Goal: Information Seeking & Learning: Learn about a topic

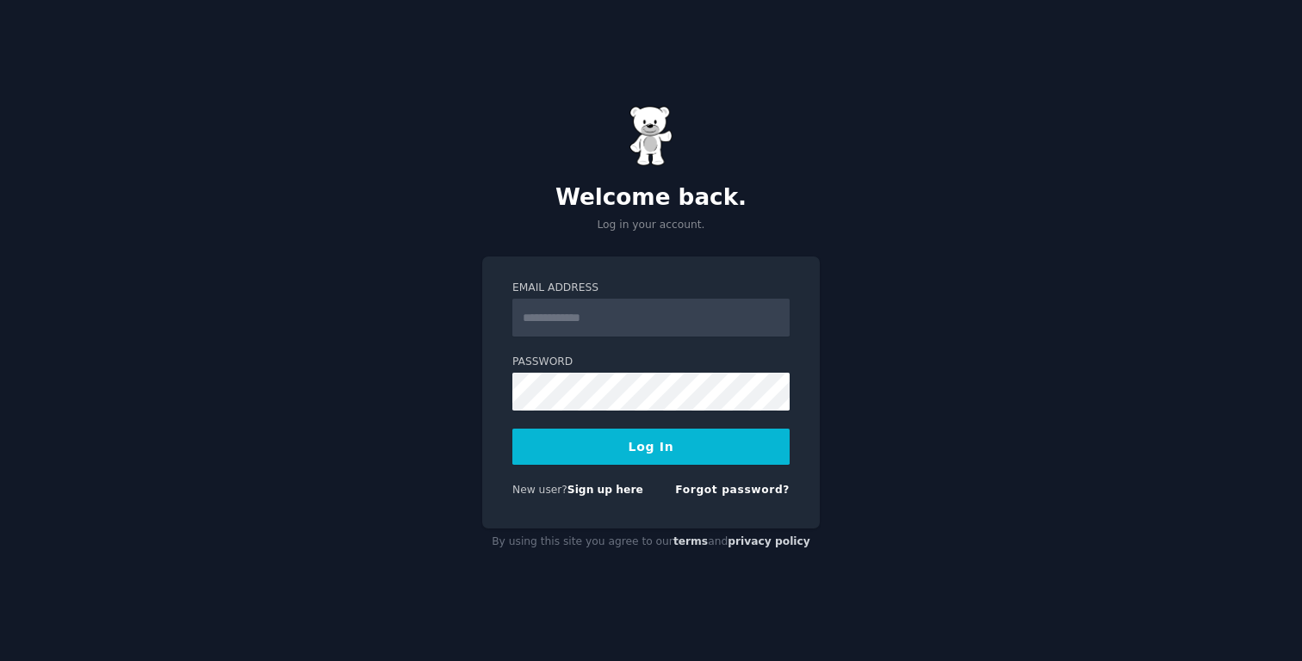
click at [633, 311] on input "Email Address" at bounding box center [650, 318] width 277 height 38
type input "**********"
click at [651, 444] on button "Log In" at bounding box center [650, 447] width 277 height 36
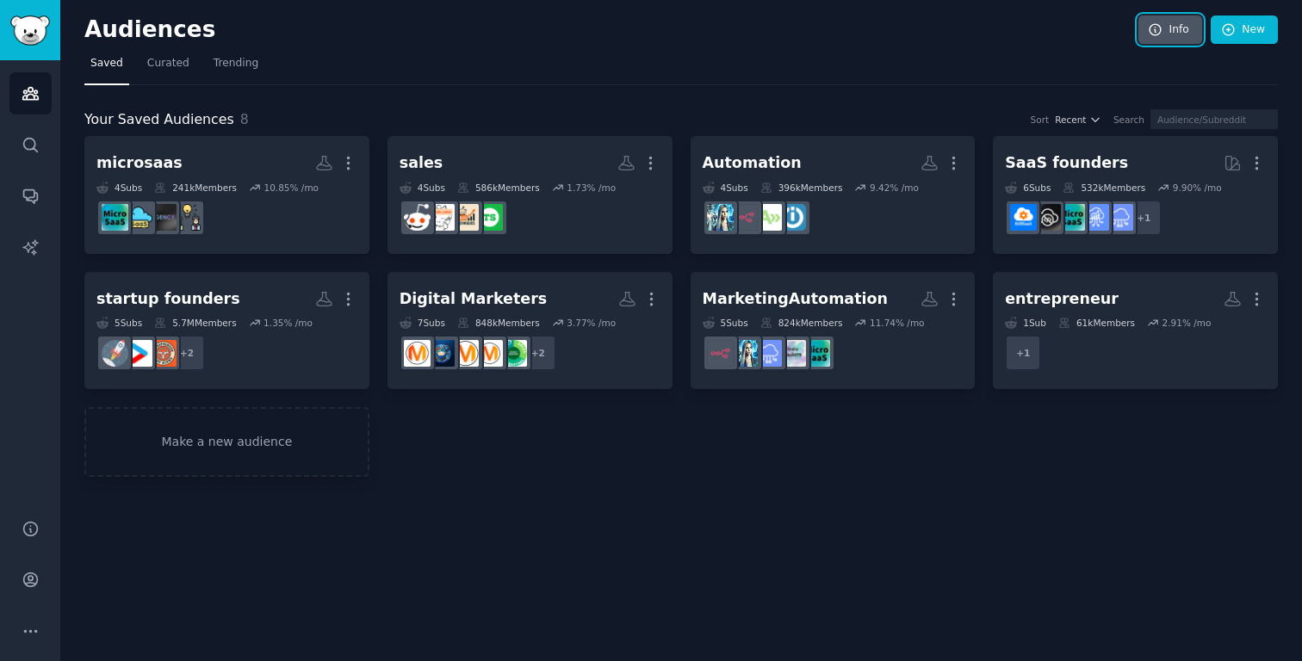
click at [1174, 21] on link "Info" at bounding box center [1171, 30] width 64 height 29
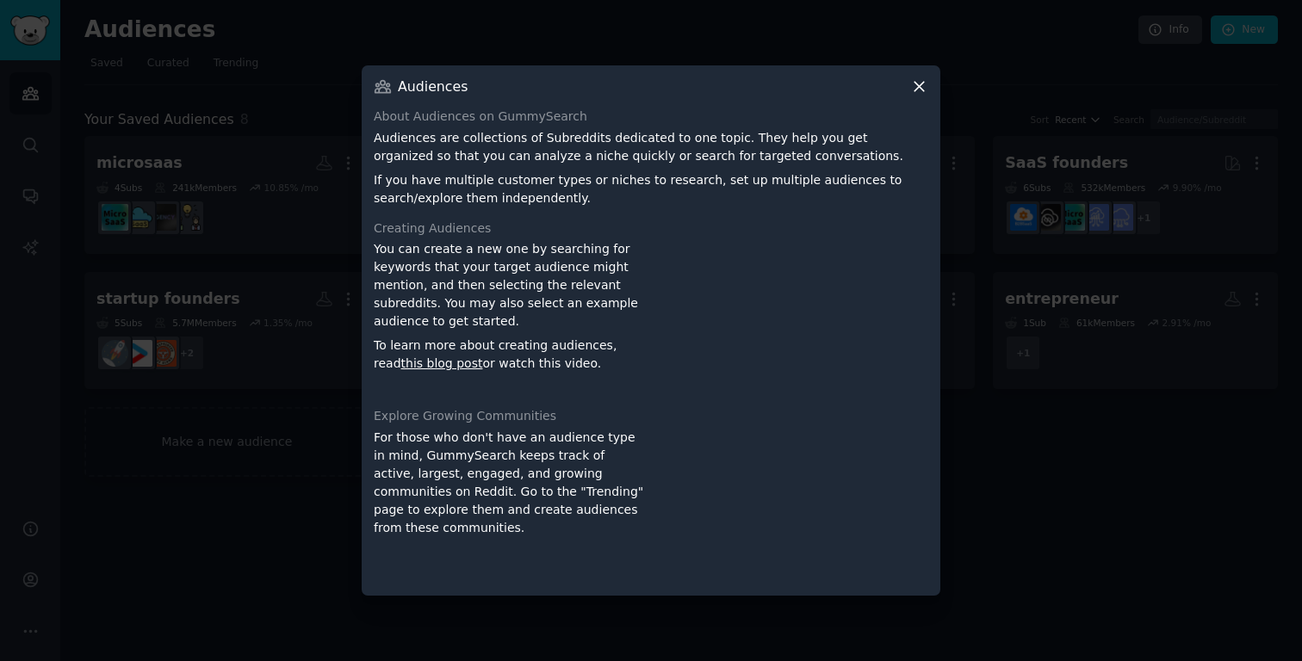
click at [920, 87] on icon at bounding box center [919, 87] width 9 height 9
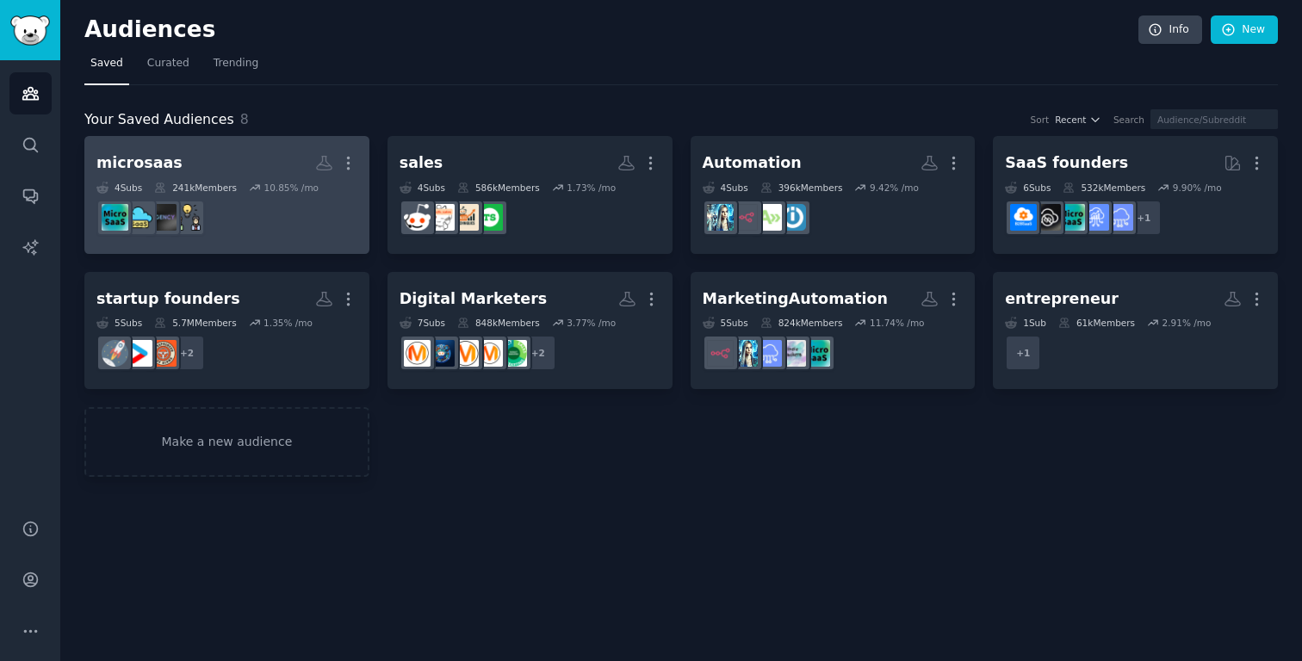
click at [135, 162] on div "microsaas" at bounding box center [139, 163] width 86 height 22
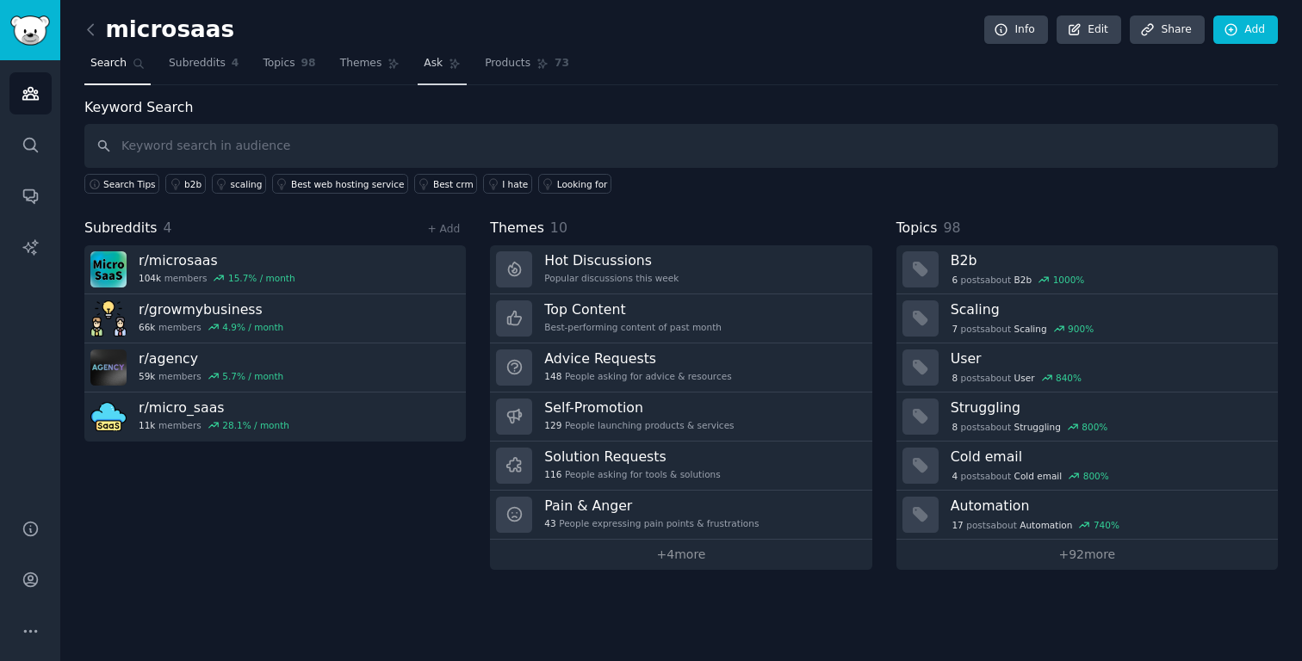
click at [431, 63] on span "Ask" at bounding box center [433, 64] width 19 height 16
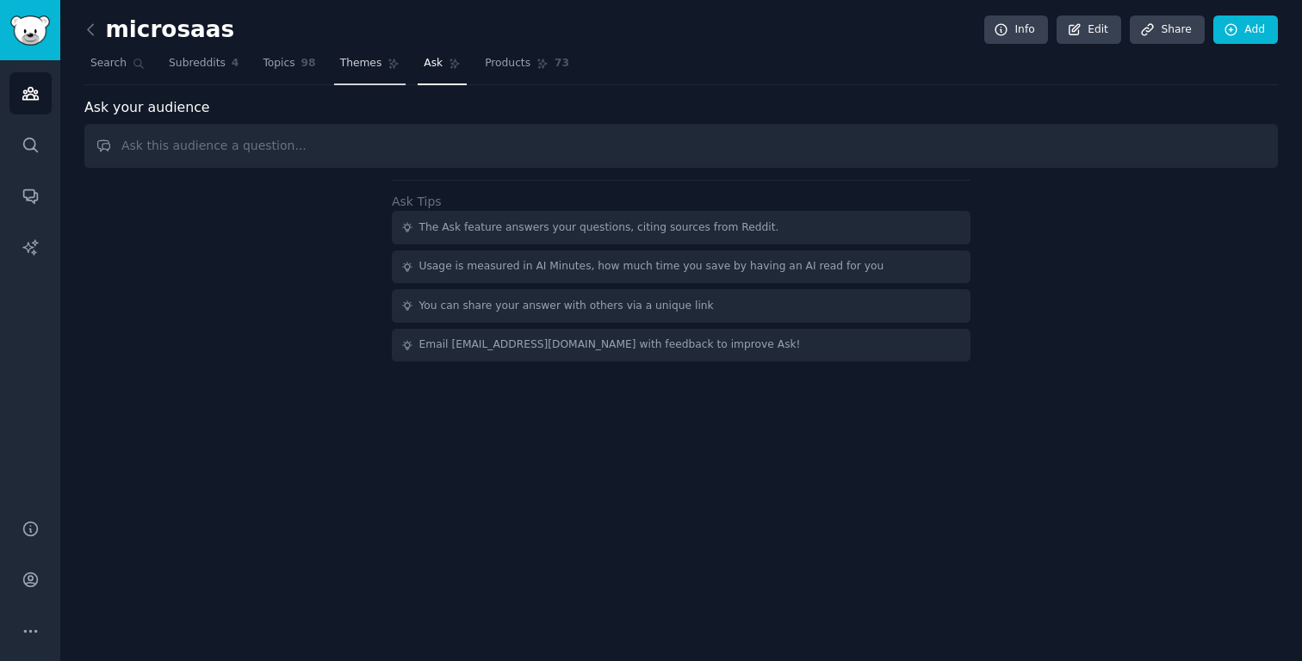
click at [359, 71] on span "Themes" at bounding box center [361, 64] width 42 height 16
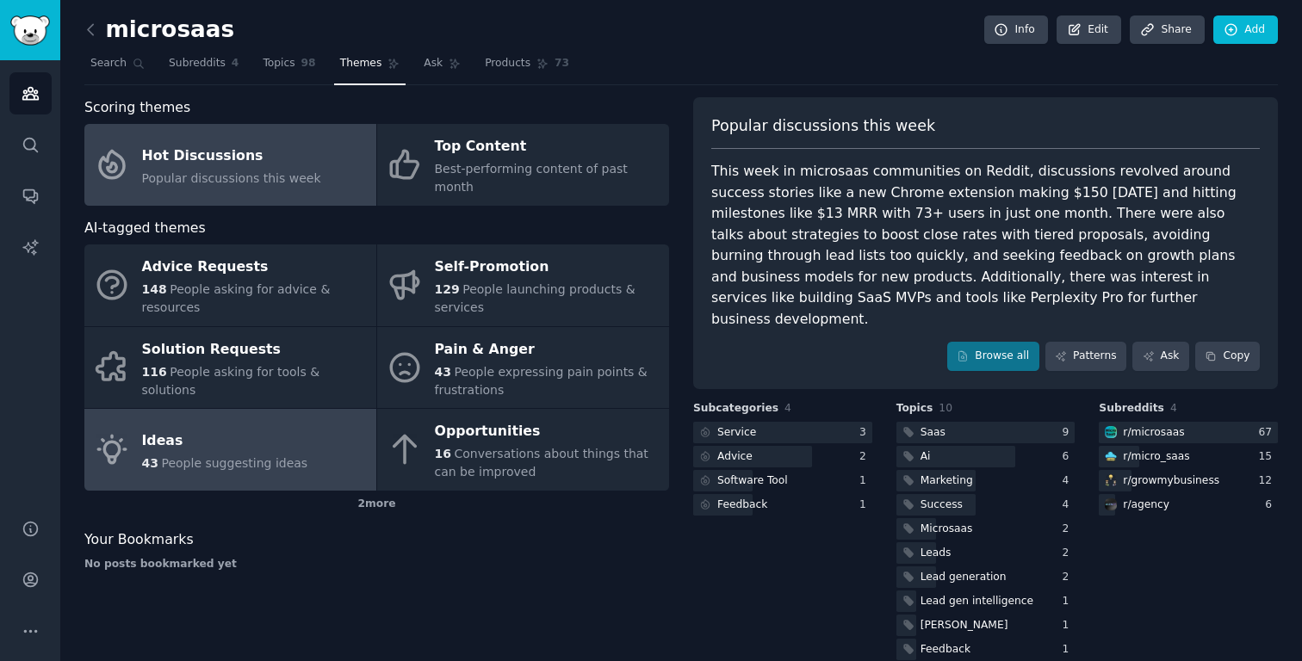
click at [252, 427] on div "Ideas" at bounding box center [225, 441] width 166 height 28
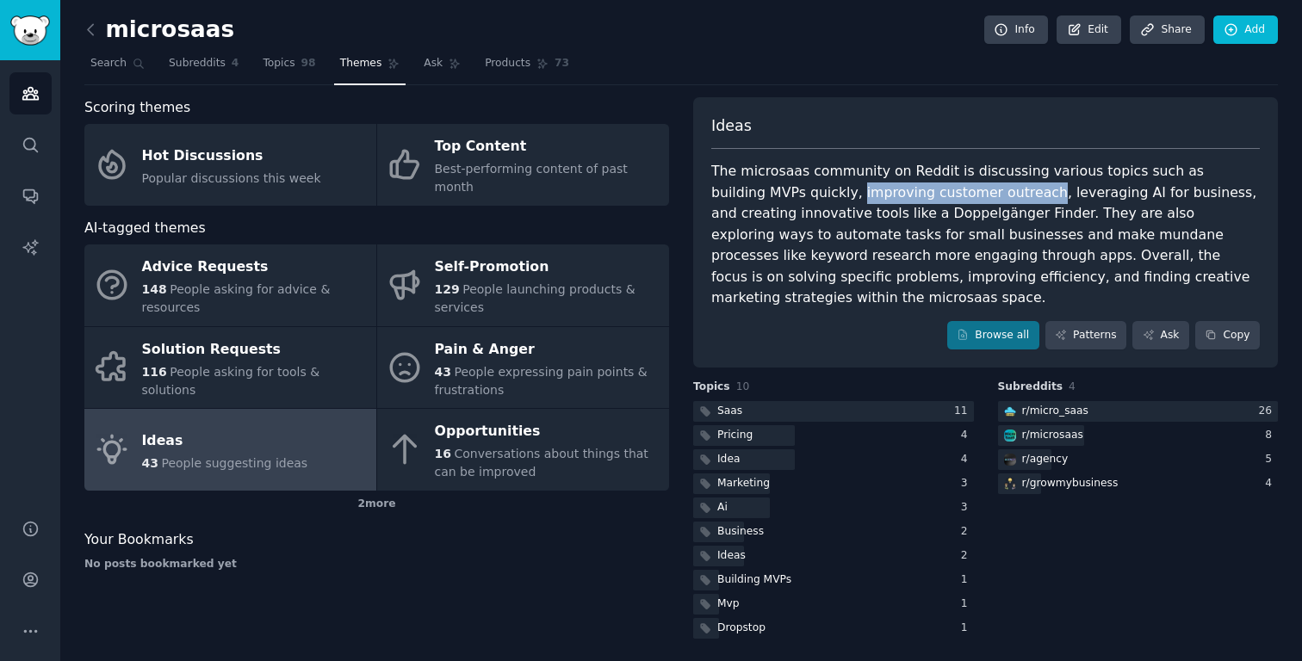
drag, startPoint x: 760, startPoint y: 193, endPoint x: 939, endPoint y: 184, distance: 179.3
click at [939, 184] on div "The microsaas community on Reddit is discussing various topics such as building…" at bounding box center [985, 235] width 549 height 148
copy div "improving customer outreach"
drag, startPoint x: 778, startPoint y: 214, endPoint x: 908, endPoint y: 211, distance: 130.1
click at [908, 211] on div "The microsaas community on Reddit is discussing various topics such as building…" at bounding box center [985, 235] width 549 height 148
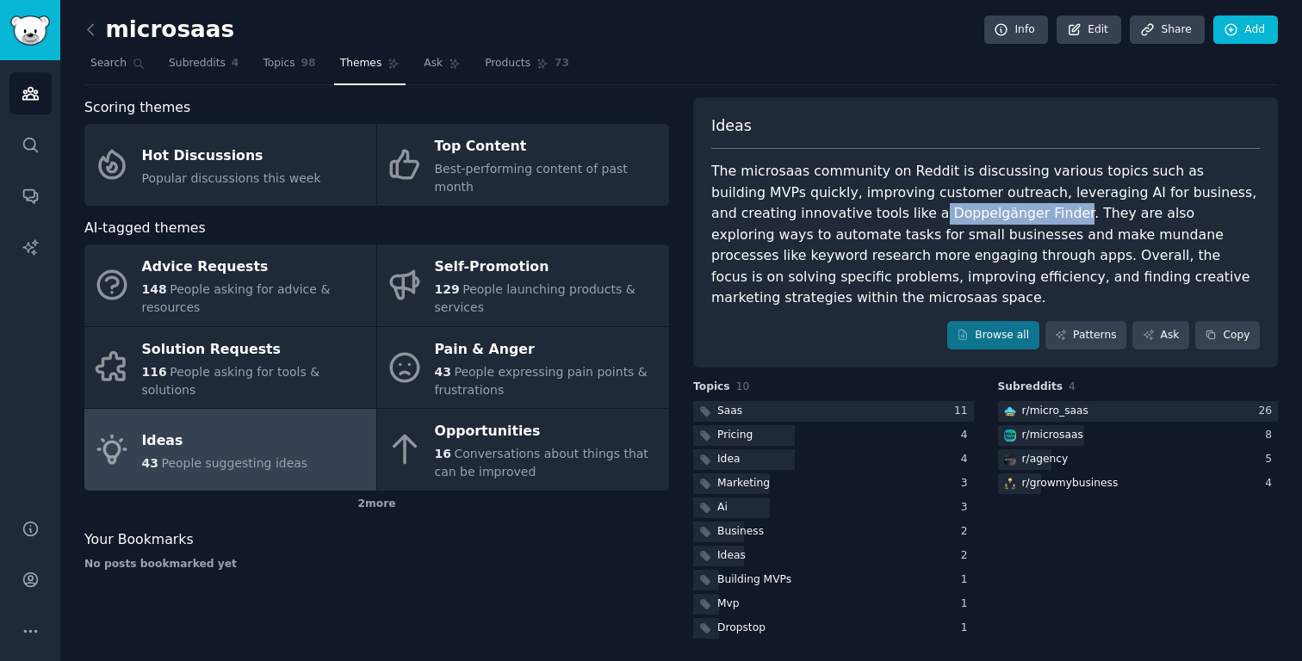
copy div "Doppelgänger Finder"
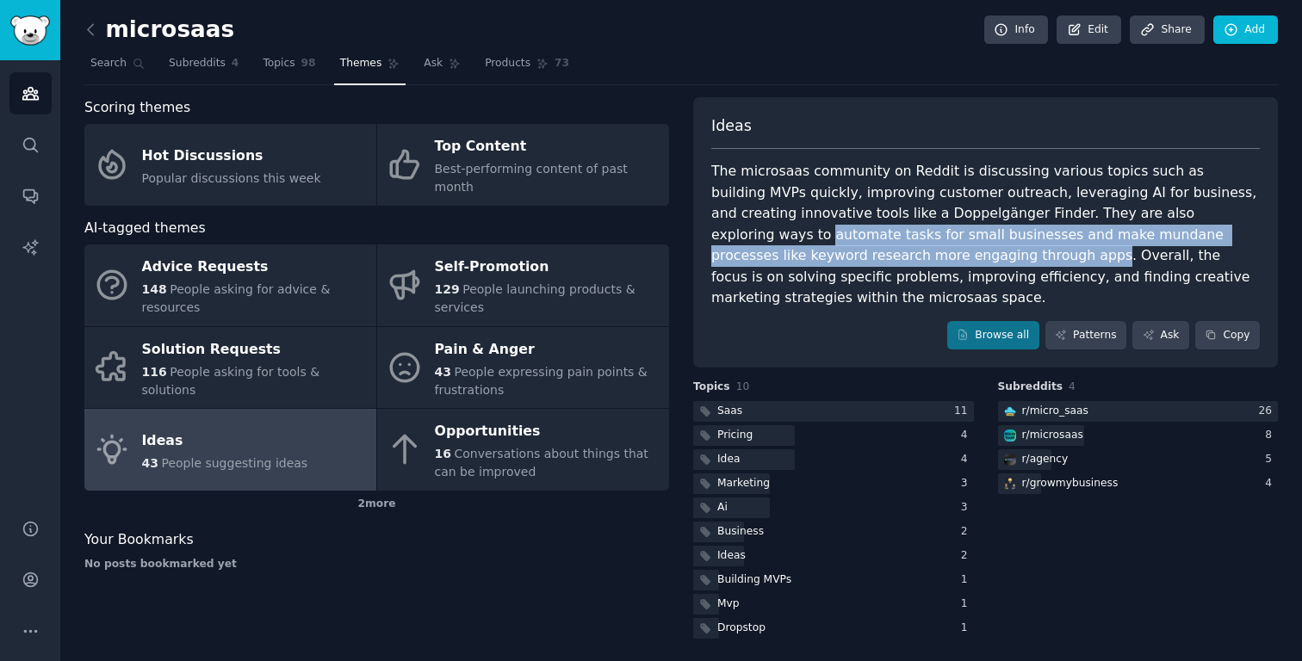
drag, startPoint x: 1114, startPoint y: 213, endPoint x: 788, endPoint y: 252, distance: 328.0
click at [791, 254] on div "The microsaas community on Reddit is discussing various topics such as building…" at bounding box center [985, 235] width 549 height 148
copy div "automate tasks for small businesses and make mundane processes like keyword res…"
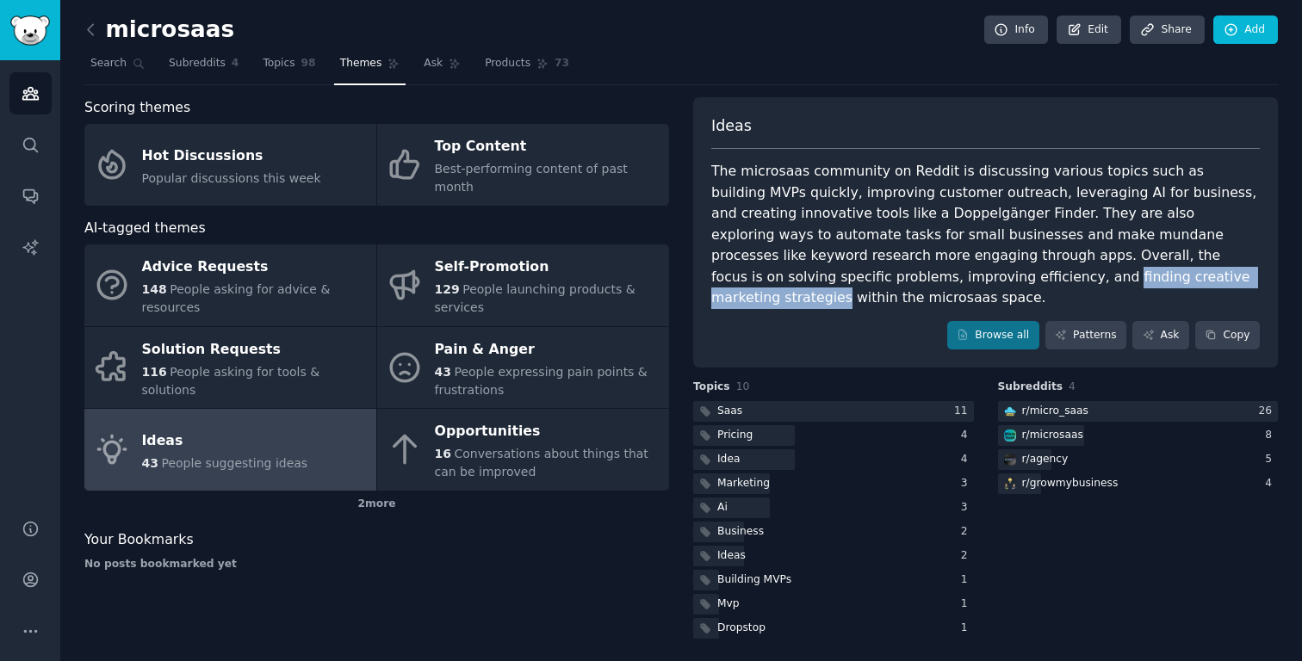
drag, startPoint x: 737, startPoint y: 278, endPoint x: 960, endPoint y: 271, distance: 223.2
click at [960, 271] on div "The microsaas community on Reddit is discussing various topics such as building…" at bounding box center [985, 235] width 549 height 148
copy div "finding creative marketing strategies"
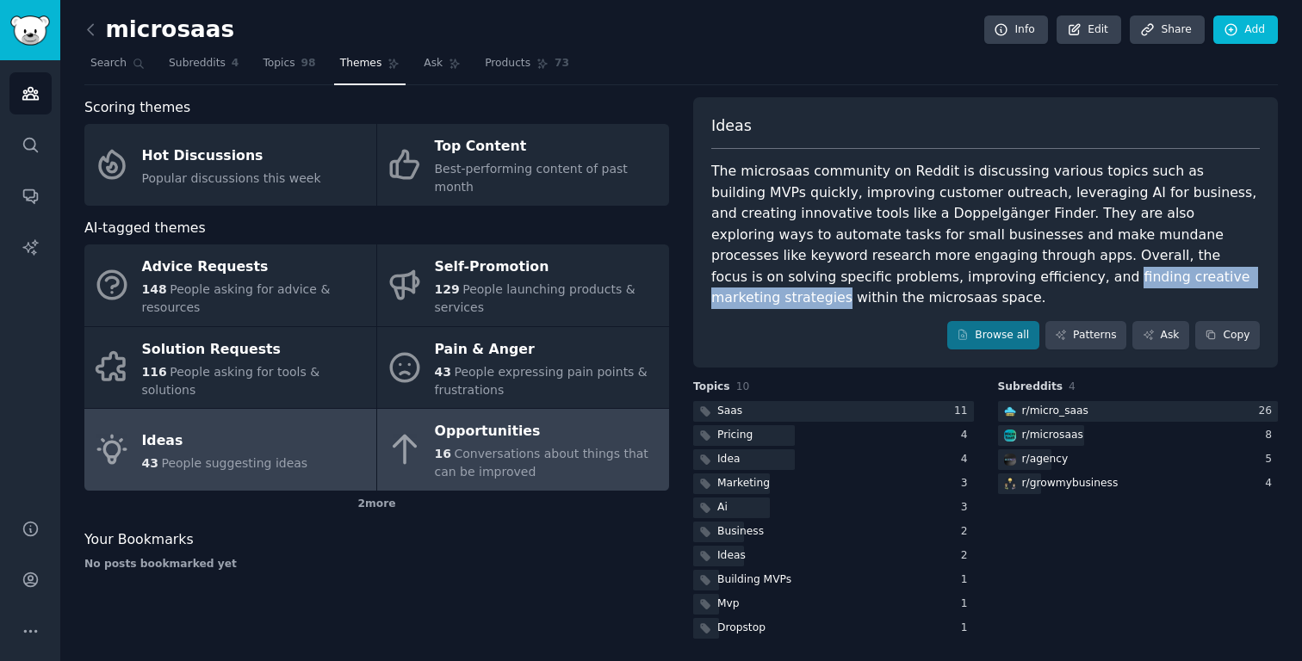
click at [483, 425] on div "Opportunities" at bounding box center [548, 433] width 226 height 28
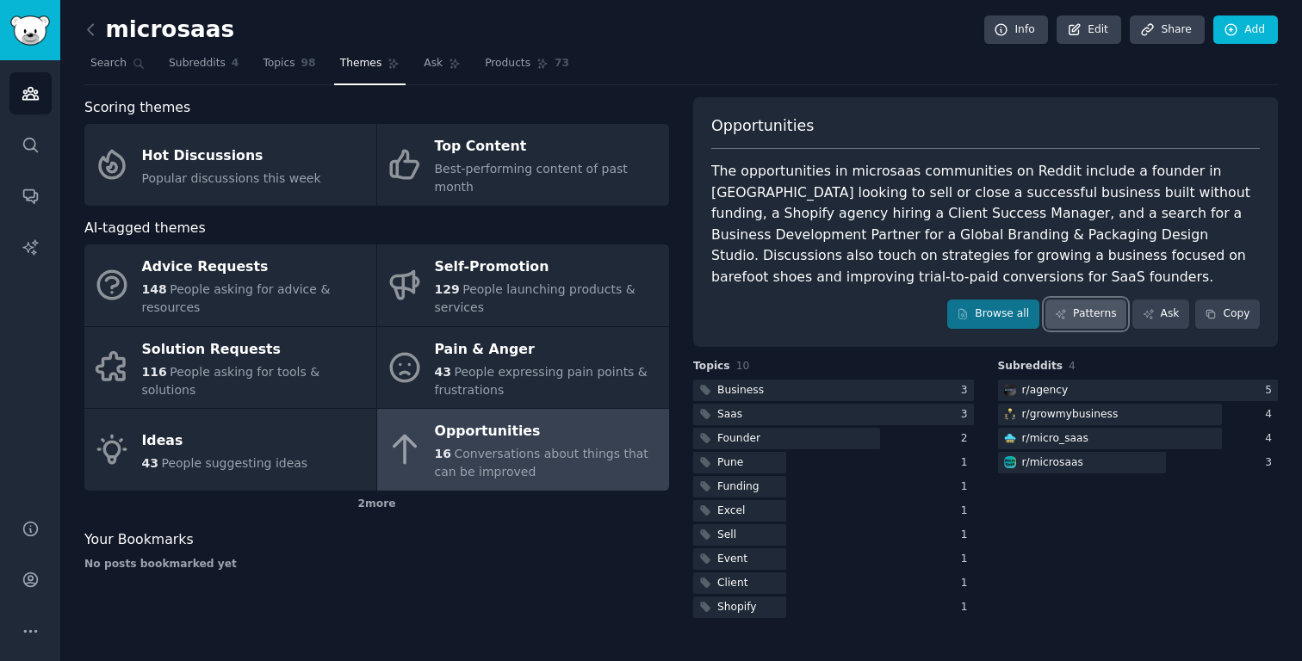
click at [1074, 310] on link "Patterns" at bounding box center [1086, 314] width 81 height 29
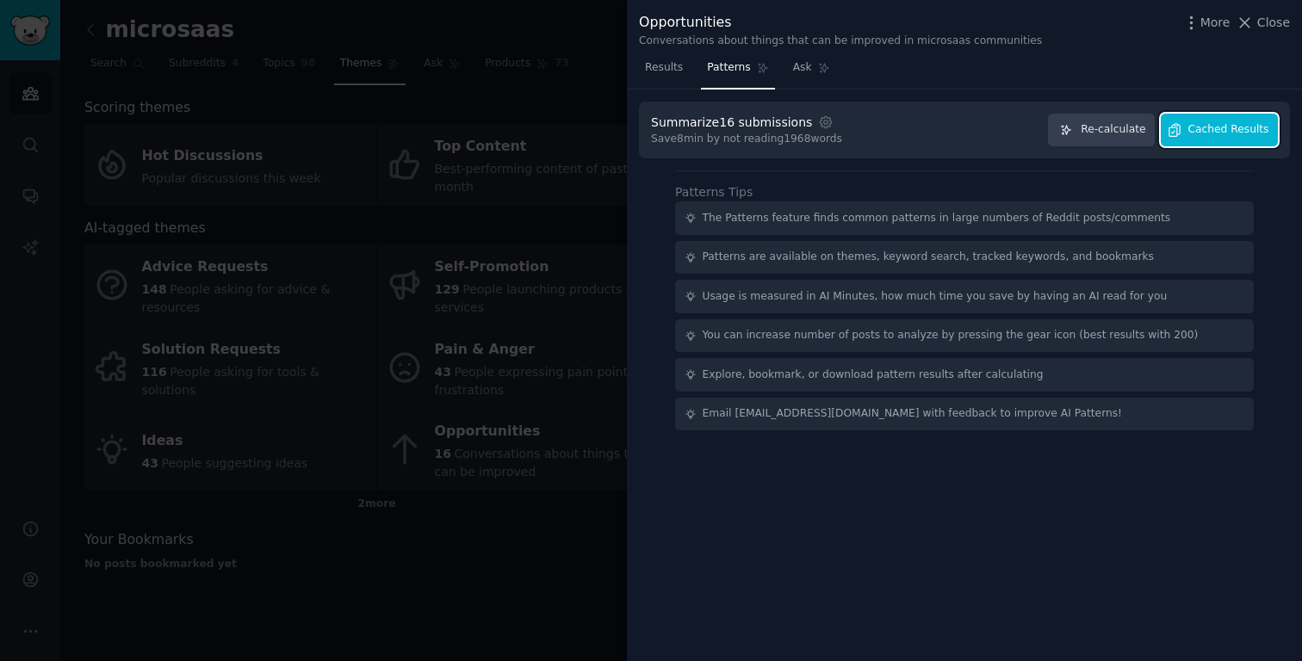
click at [1244, 130] on span "Cached Results" at bounding box center [1229, 130] width 81 height 16
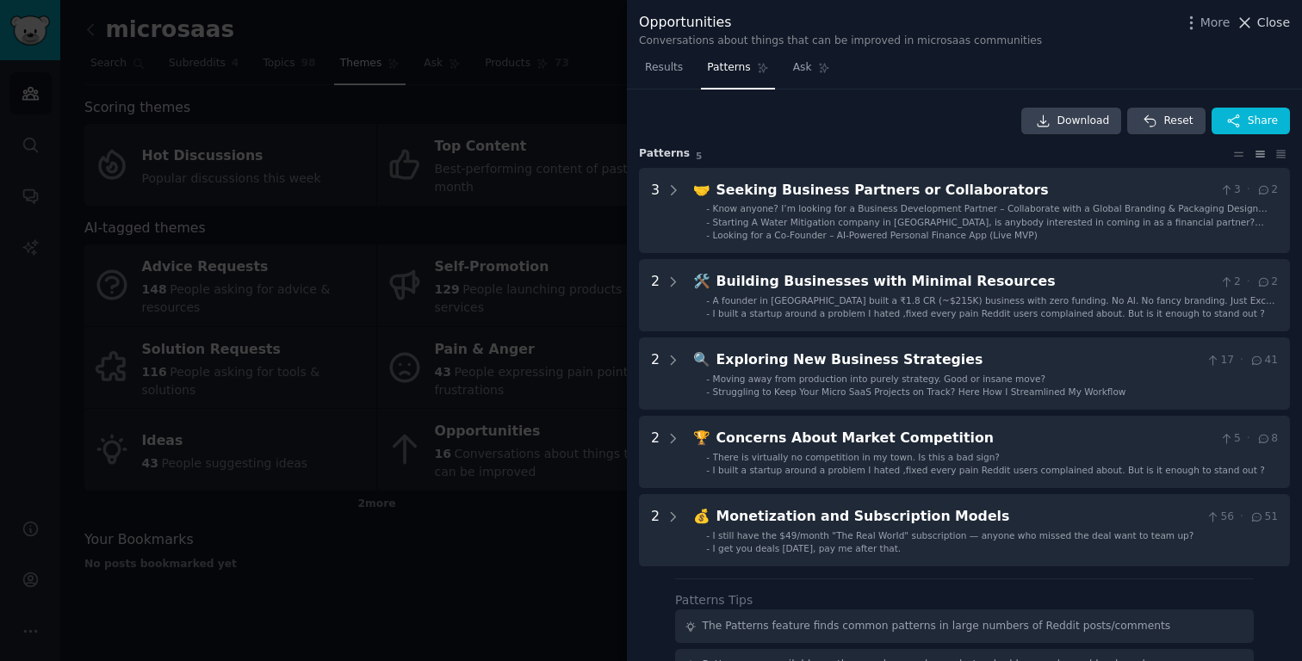
click at [1282, 19] on span "Close" at bounding box center [1273, 23] width 33 height 18
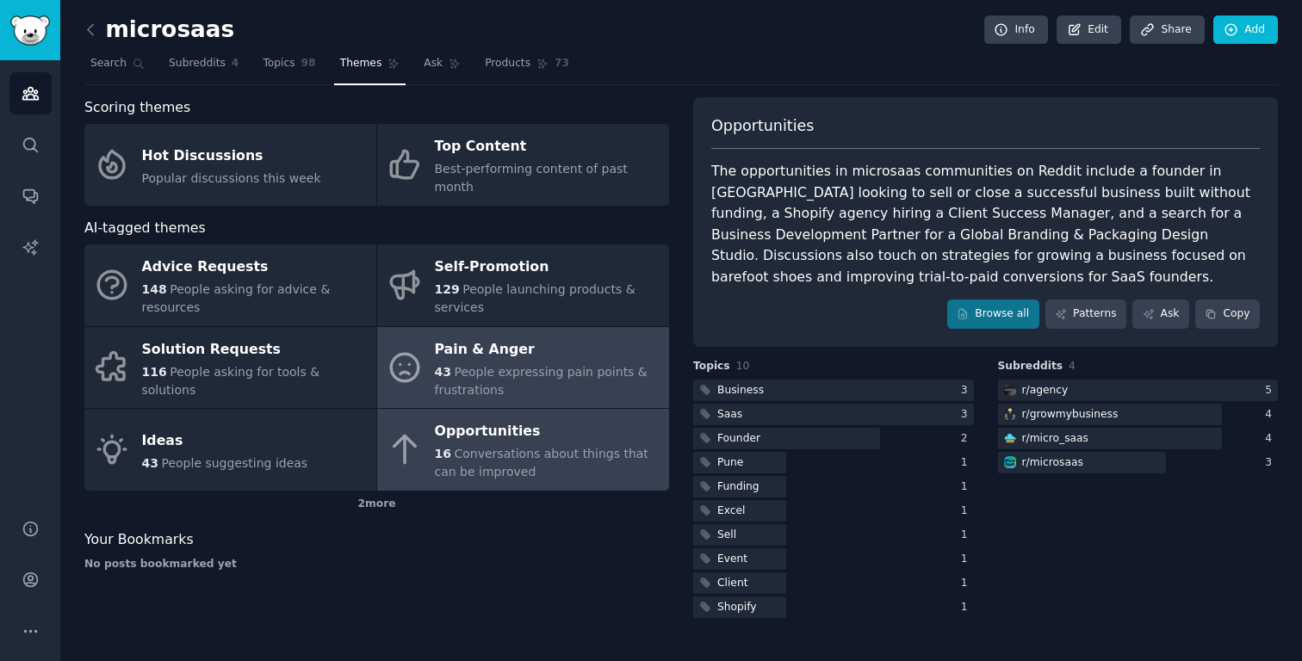
click at [492, 363] on div "43 People expressing pain points & frustrations" at bounding box center [548, 381] width 226 height 36
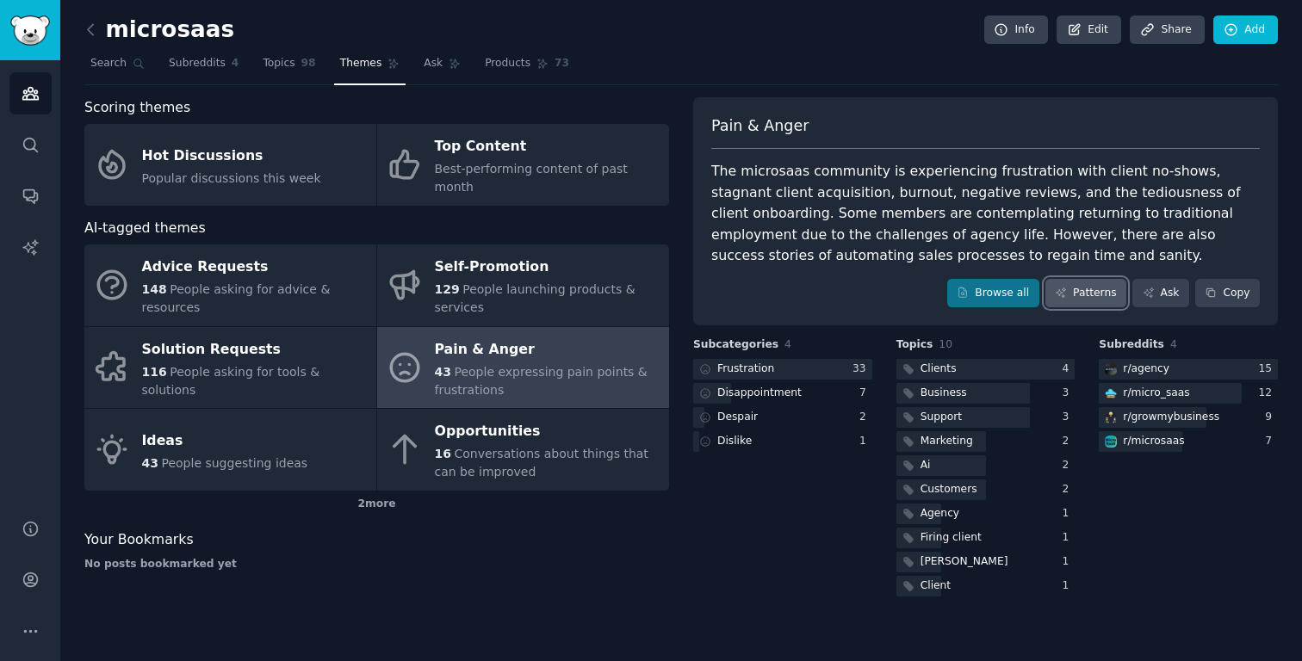
click at [1089, 289] on link "Patterns" at bounding box center [1086, 293] width 81 height 29
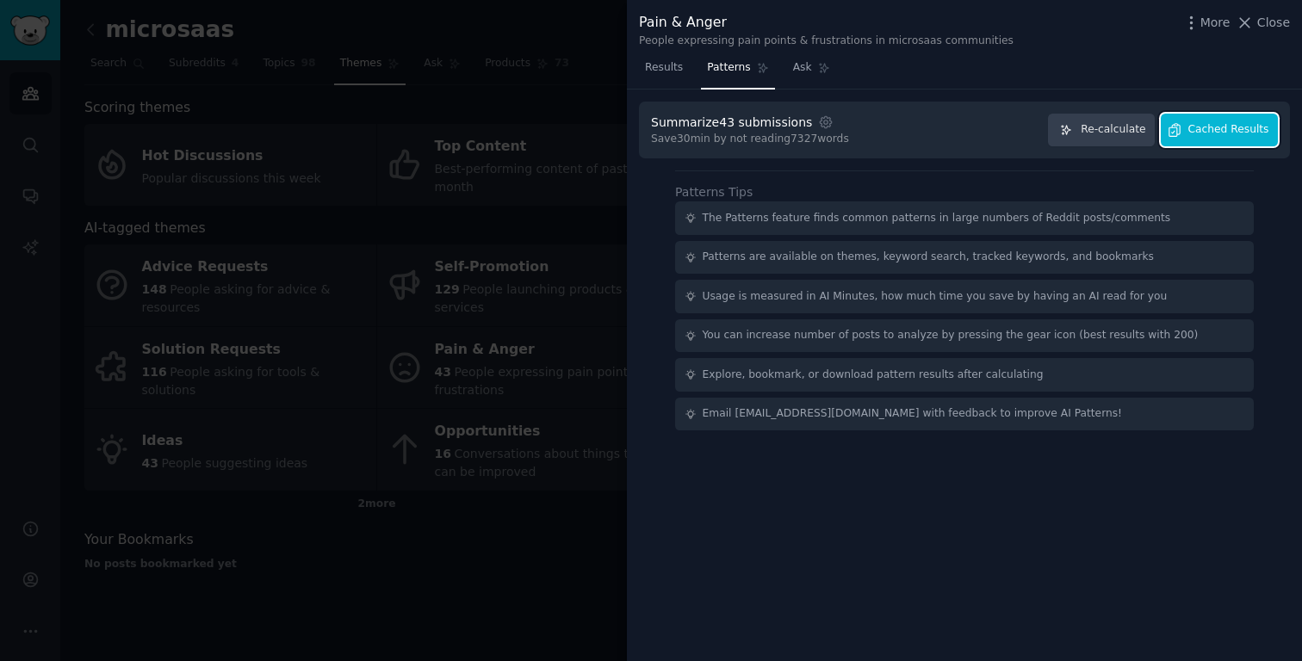
click at [1229, 127] on span "Cached Results" at bounding box center [1229, 130] width 81 height 16
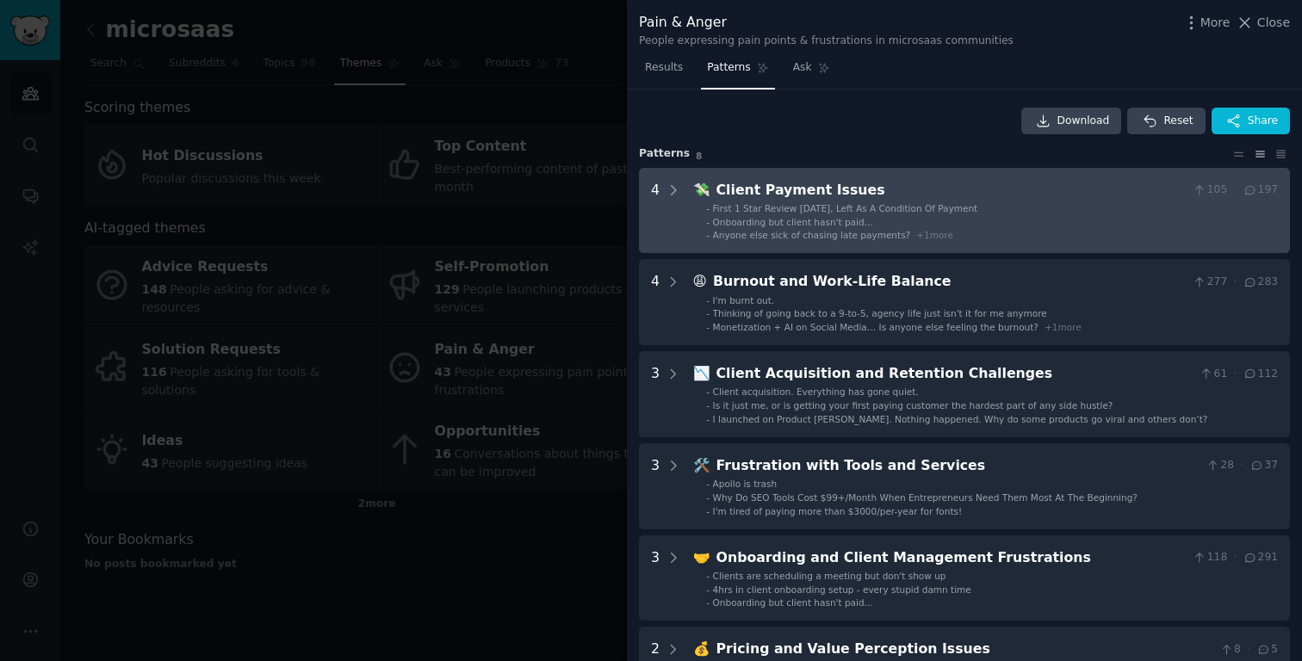
click at [763, 214] on ul "- First 1 Star Review [DATE], Left As A Condition Of Payment - Onboarding but c…" at bounding box center [986, 222] width 584 height 40
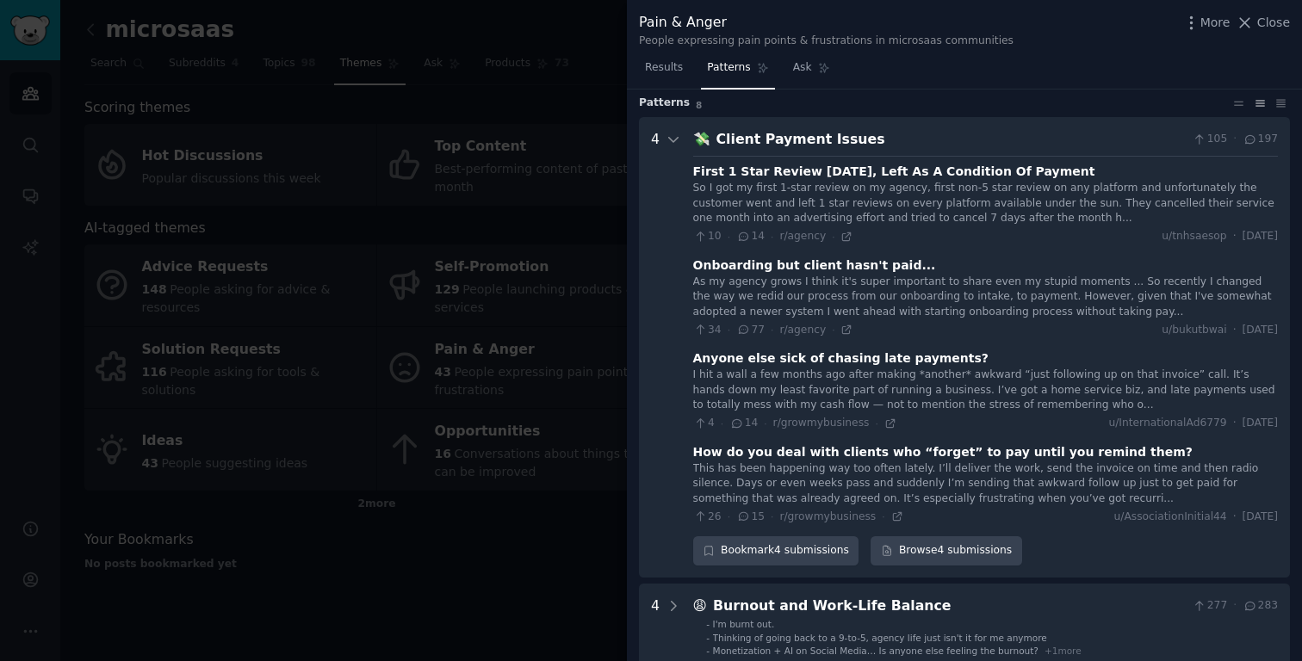
scroll to position [35, 0]
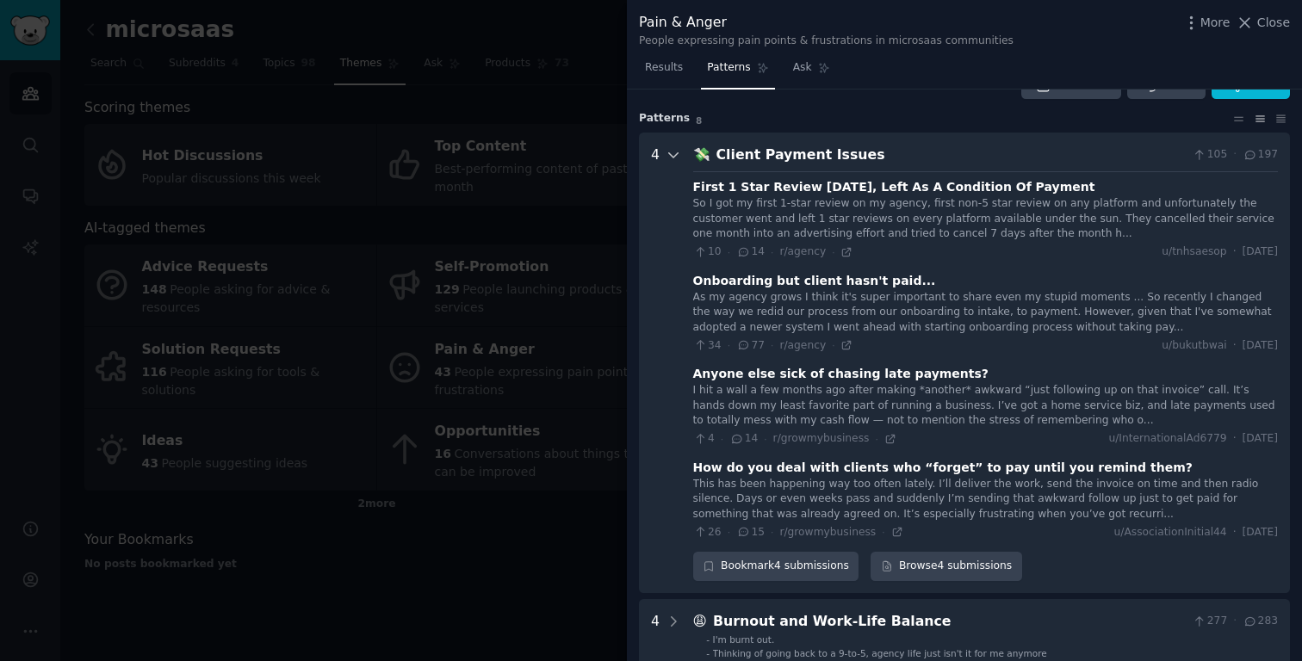
click at [674, 152] on icon at bounding box center [674, 155] width 16 height 16
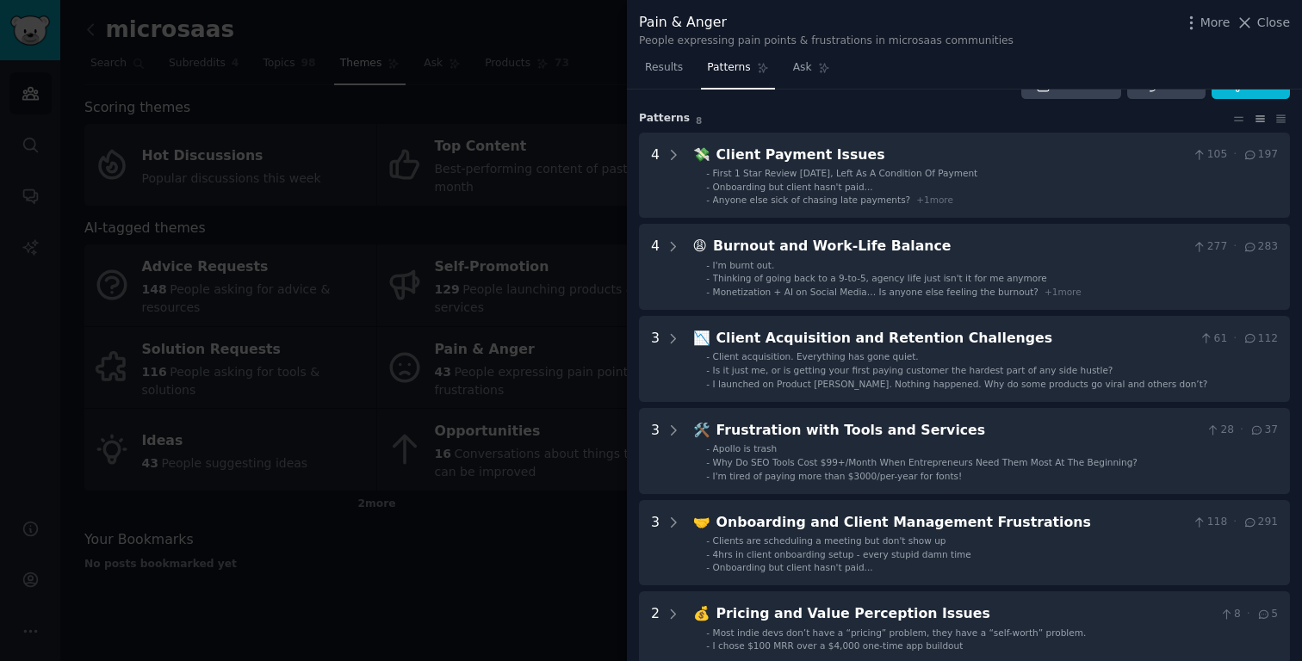
click at [1269, 12] on div "More Close" at bounding box center [1237, 23] width 108 height 22
click at [1282, 22] on span "Close" at bounding box center [1273, 23] width 33 height 18
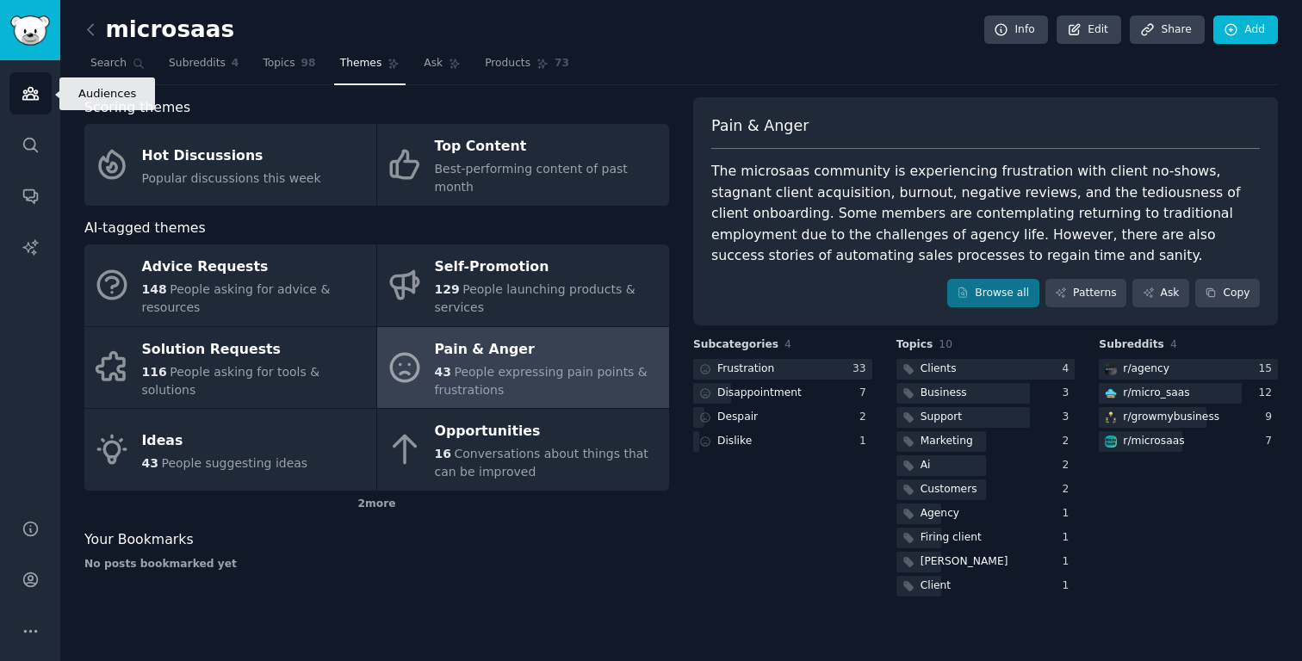
click at [27, 96] on icon "Sidebar" at bounding box center [30, 94] width 16 height 12
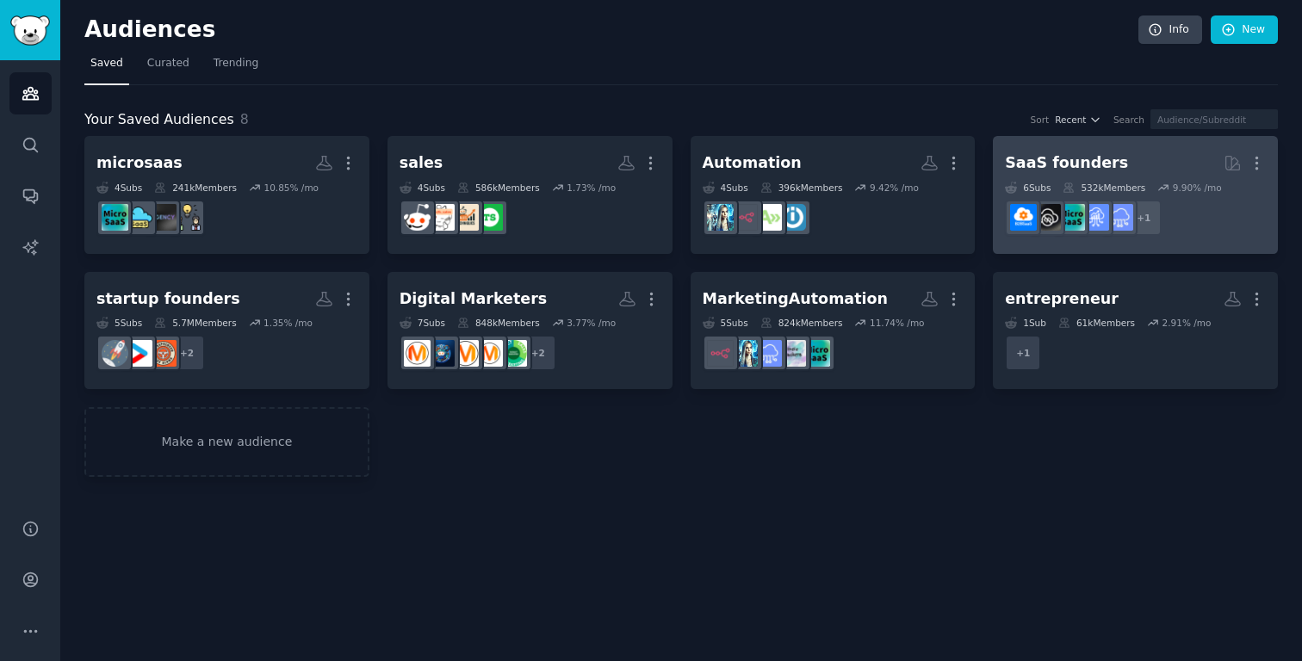
click at [1201, 208] on dd "+ 1" at bounding box center [1135, 218] width 261 height 48
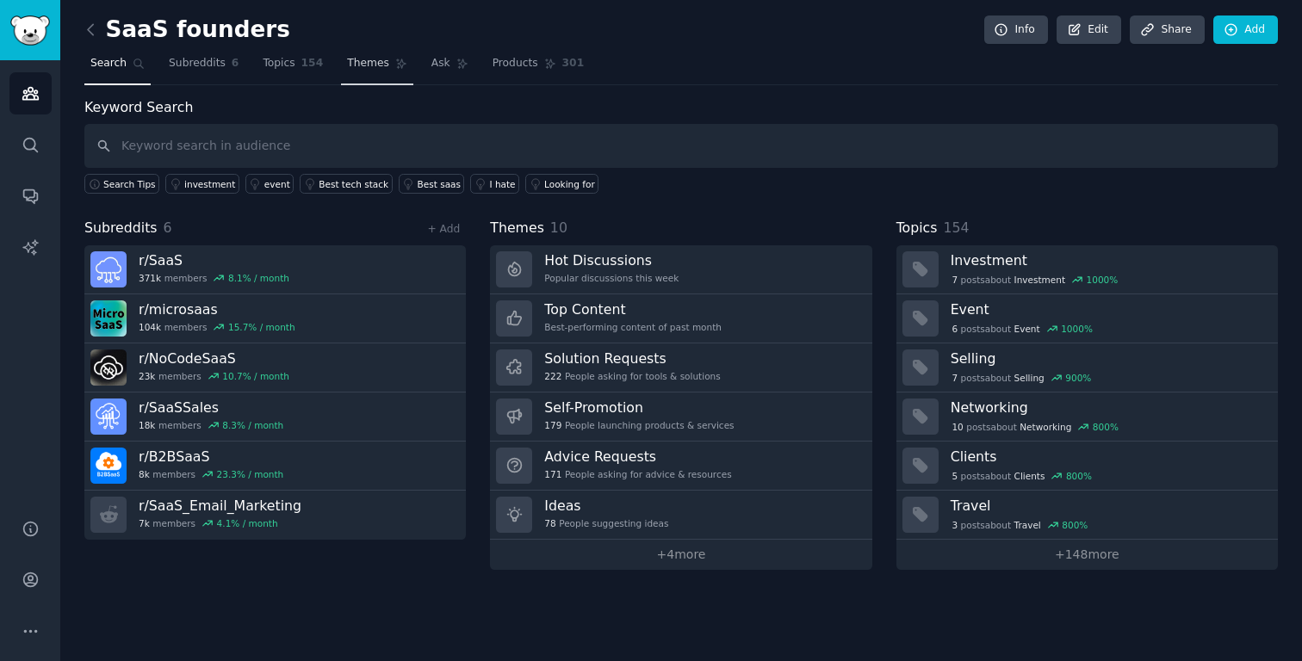
click at [364, 64] on span "Themes" at bounding box center [368, 64] width 42 height 16
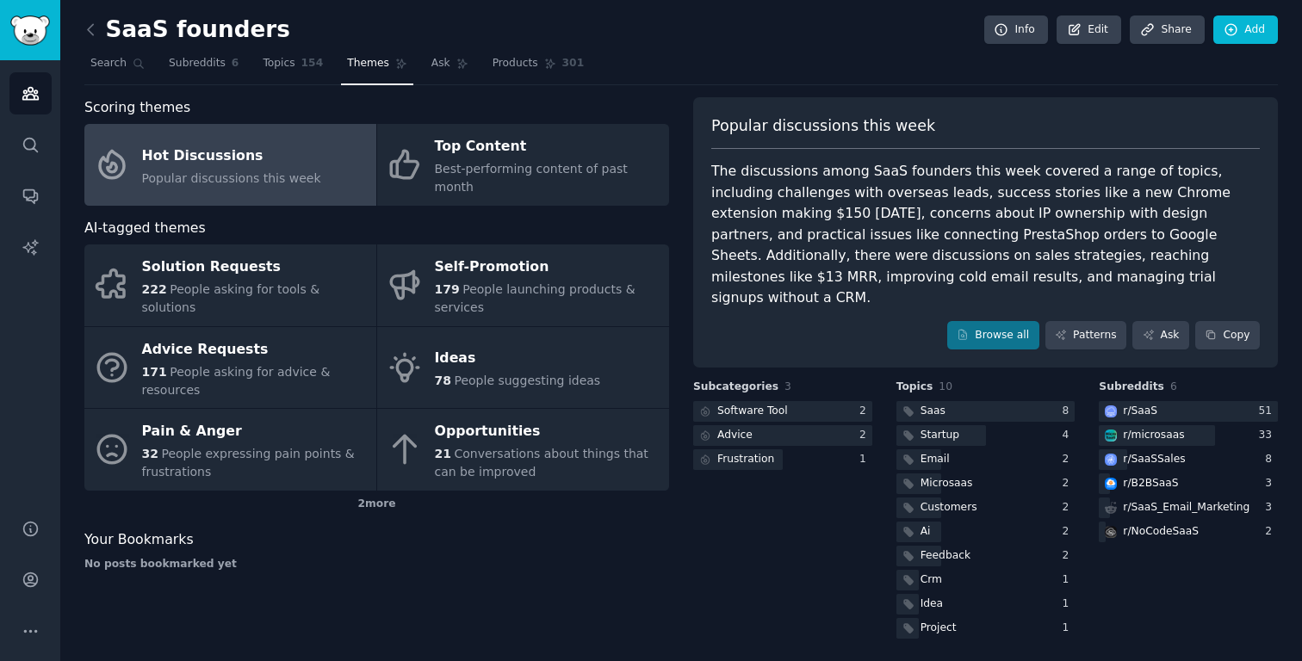
drag, startPoint x: 1046, startPoint y: 253, endPoint x: 1223, endPoint y: 251, distance: 177.4
click at [1223, 251] on div "The discussions among SaaS founders this week covered a range of topics, includ…" at bounding box center [985, 235] width 549 height 148
drag, startPoint x: 1046, startPoint y: 256, endPoint x: 1220, endPoint y: 258, distance: 173.1
click at [1220, 258] on div "The discussions among SaaS founders this week covered a range of topics, includ…" at bounding box center [985, 235] width 549 height 148
copy div "improving cold email results"
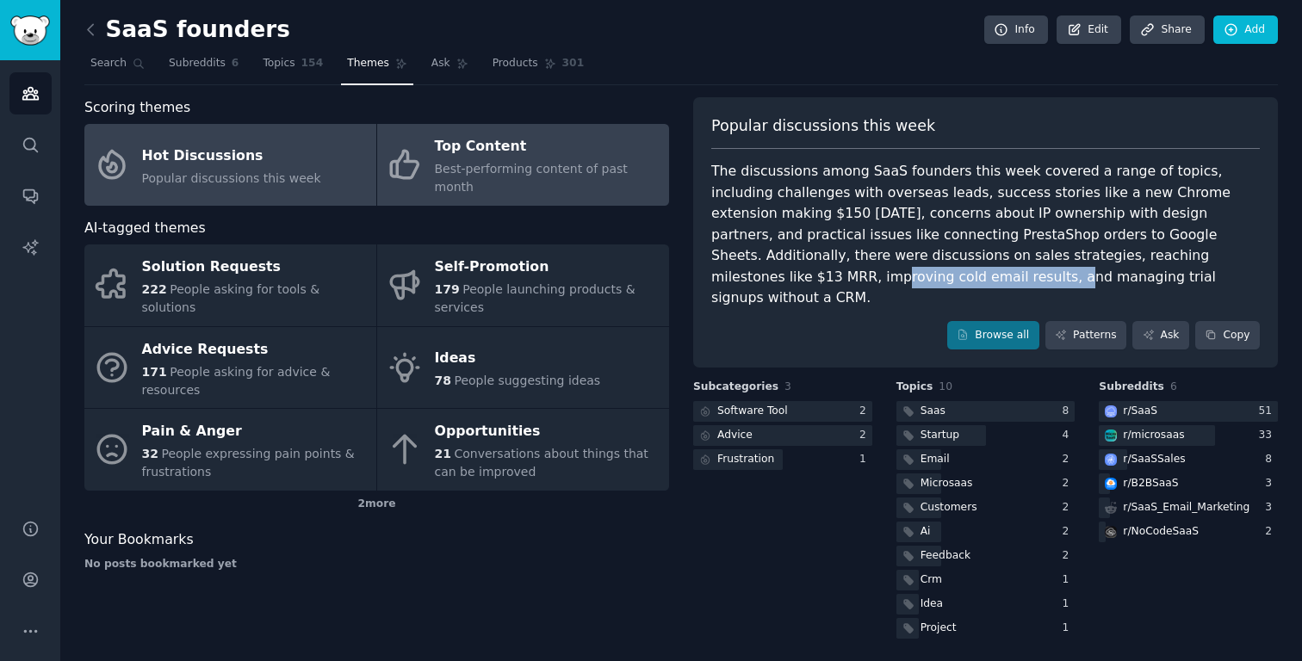
click at [494, 154] on div "Top Content" at bounding box center [548, 147] width 226 height 28
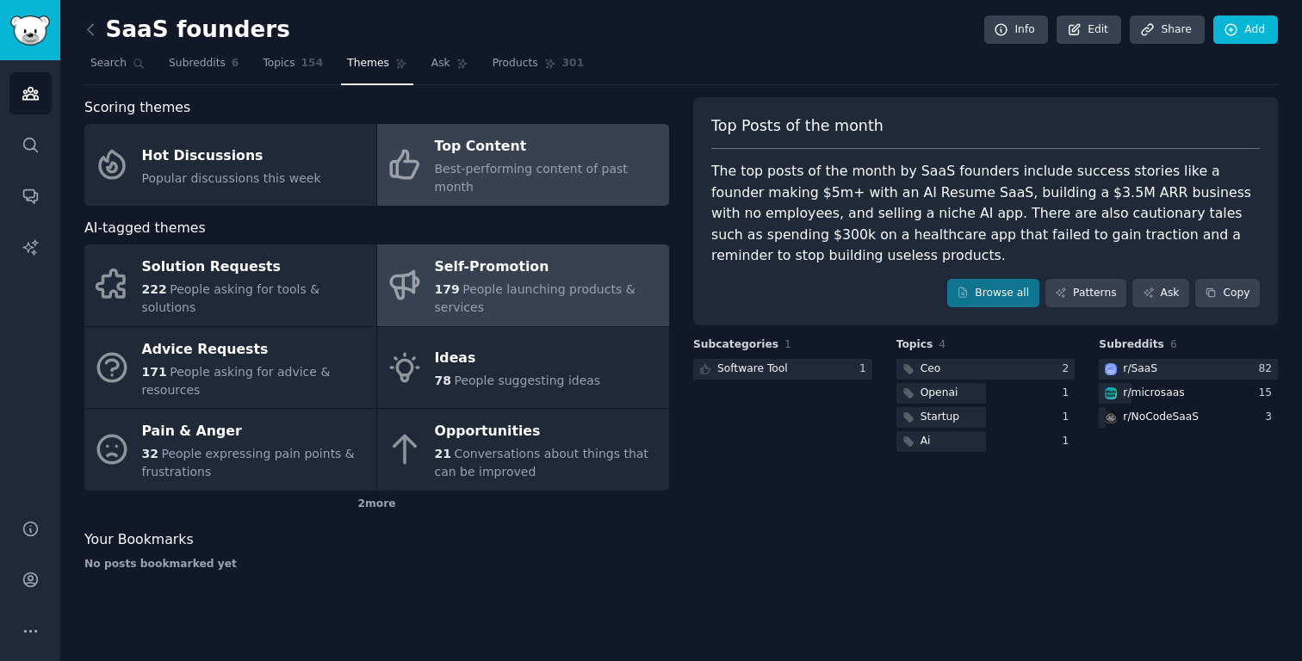
click at [496, 282] on span "People launching products & services" at bounding box center [535, 298] width 201 height 32
